Goal: Navigation & Orientation: Find specific page/section

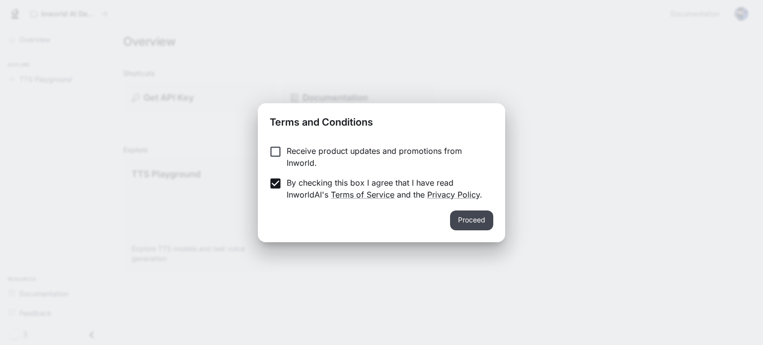
click at [454, 219] on button "Proceed" at bounding box center [471, 221] width 43 height 20
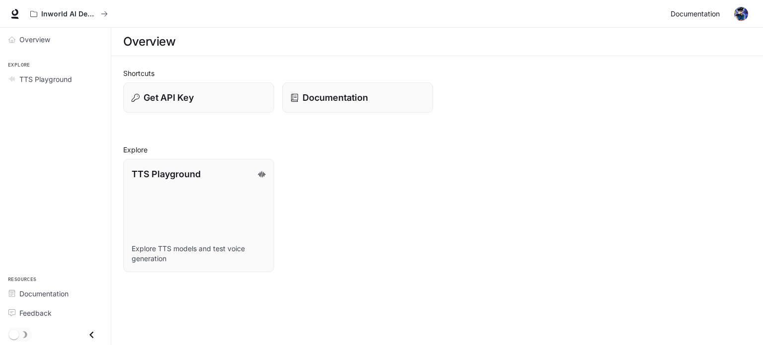
click at [695, 19] on span "Documentation" at bounding box center [695, 14] width 49 height 12
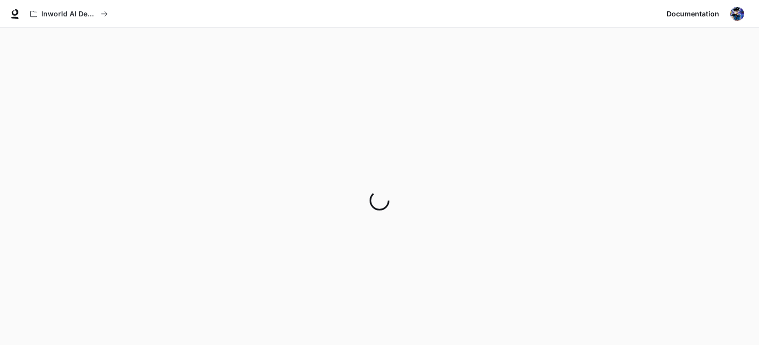
click at [736, 15] on img "button" at bounding box center [738, 14] width 14 height 14
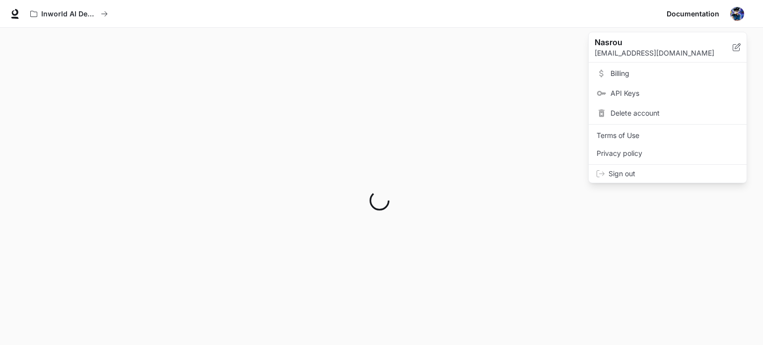
click at [390, 83] on div at bounding box center [381, 172] width 763 height 345
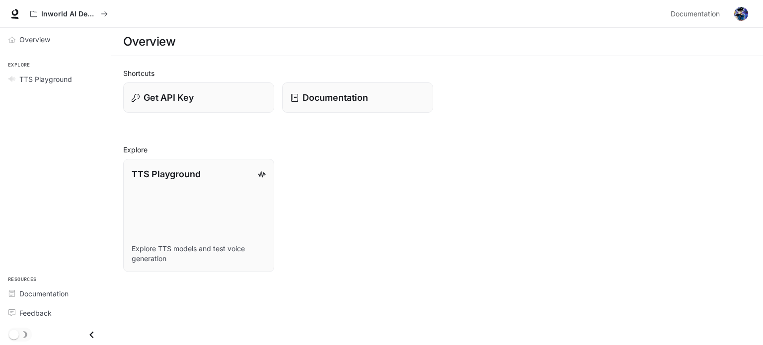
click at [80, 337] on div "main menu drawer" at bounding box center [55, 335] width 111 height 20
click at [45, 42] on span "Overview" at bounding box center [34, 39] width 31 height 10
